Goal: Check status: Check status

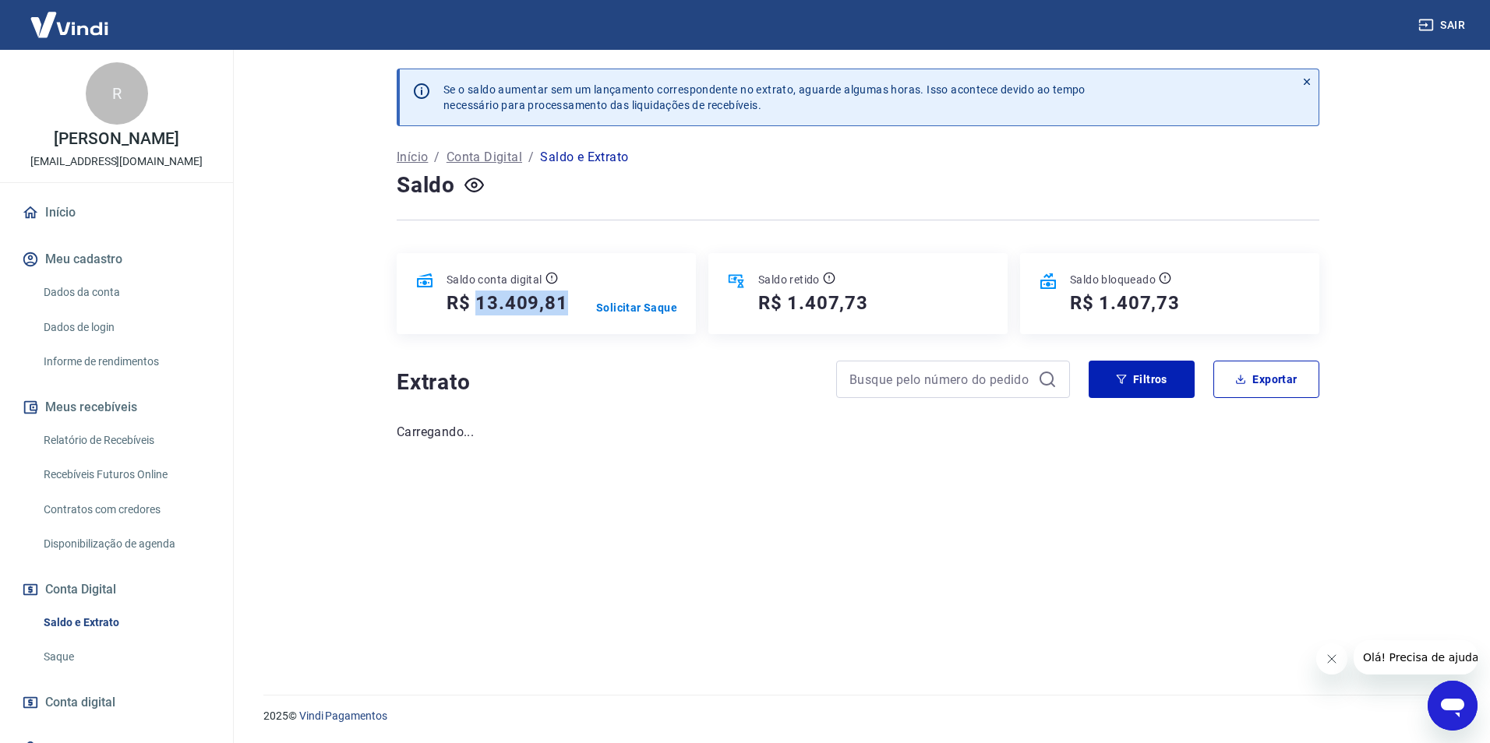
drag, startPoint x: 570, startPoint y: 310, endPoint x: 478, endPoint y: 318, distance: 92.3
click at [478, 318] on div "Saldo conta digital R$ 13.409,81 Solicitar Saque" at bounding box center [546, 293] width 299 height 81
copy h5 "13.409,81"
